Goal: Information Seeking & Learning: Check status

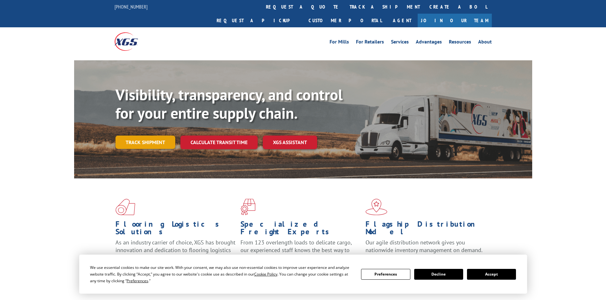
click at [141, 136] on link "Track shipment" at bounding box center [145, 142] width 60 height 13
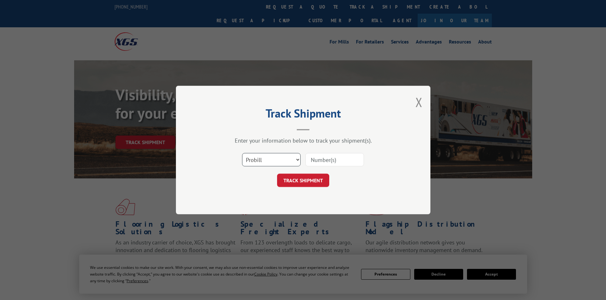
click at [253, 159] on select "Select category... Probill BOL PO" at bounding box center [271, 159] width 58 height 13
select select "bol"
click at [242, 153] on select "Select category... Probill BOL PO" at bounding box center [271, 159] width 58 height 13
click at [311, 163] on input at bounding box center [334, 159] width 58 height 13
paste input "5181709"
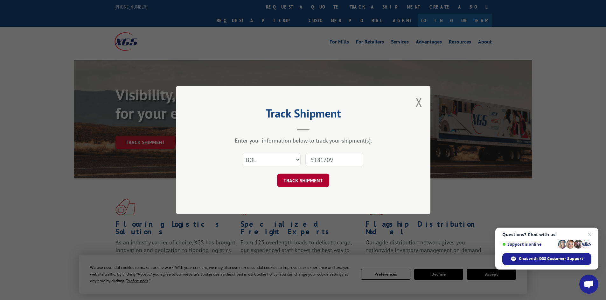
type input "5181709"
click at [304, 179] on button "TRACK SHIPMENT" at bounding box center [303, 180] width 52 height 13
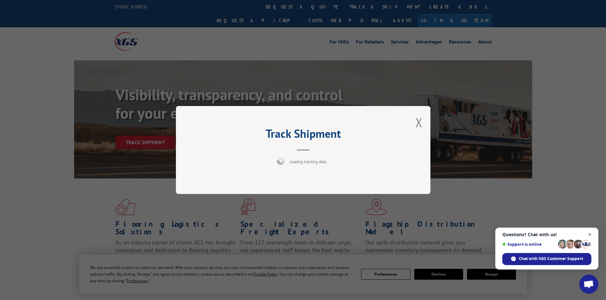
click at [588, 235] on span "Close chat" at bounding box center [590, 235] width 8 height 8
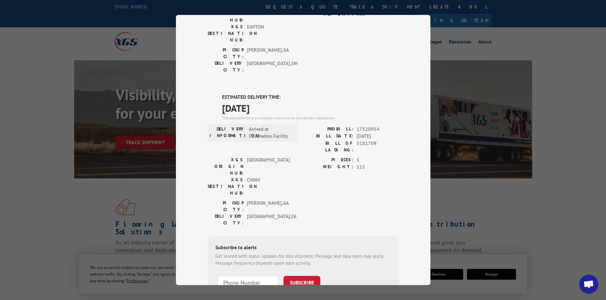
scroll to position [120, 0]
